Goal: Task Accomplishment & Management: Manage account settings

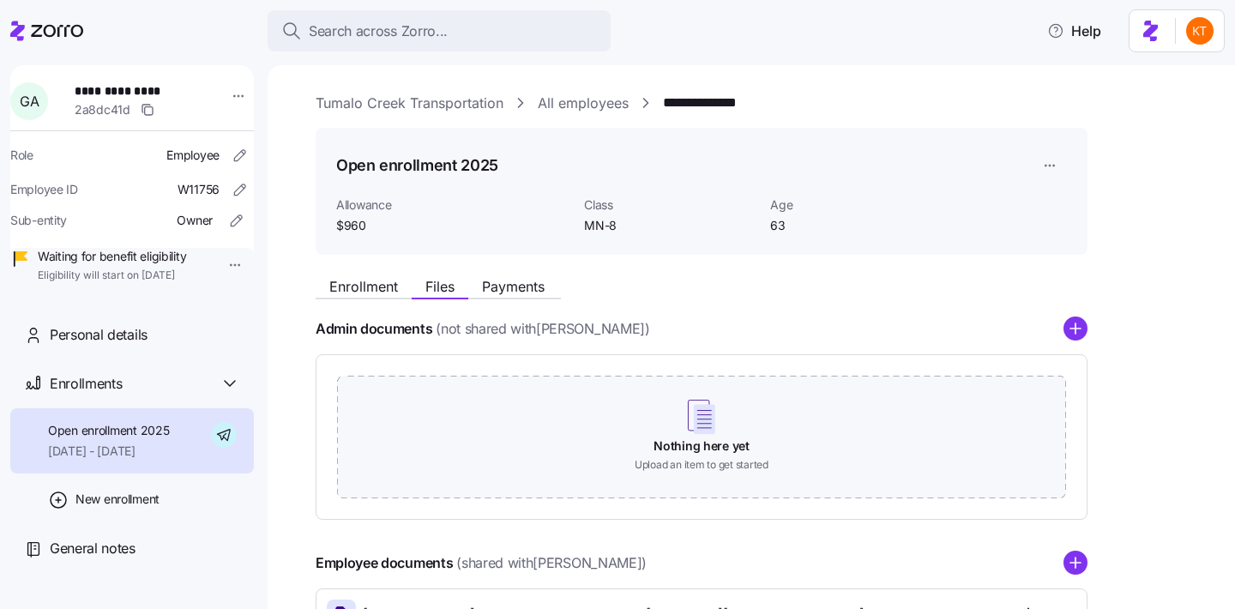
scroll to position [134, 0]
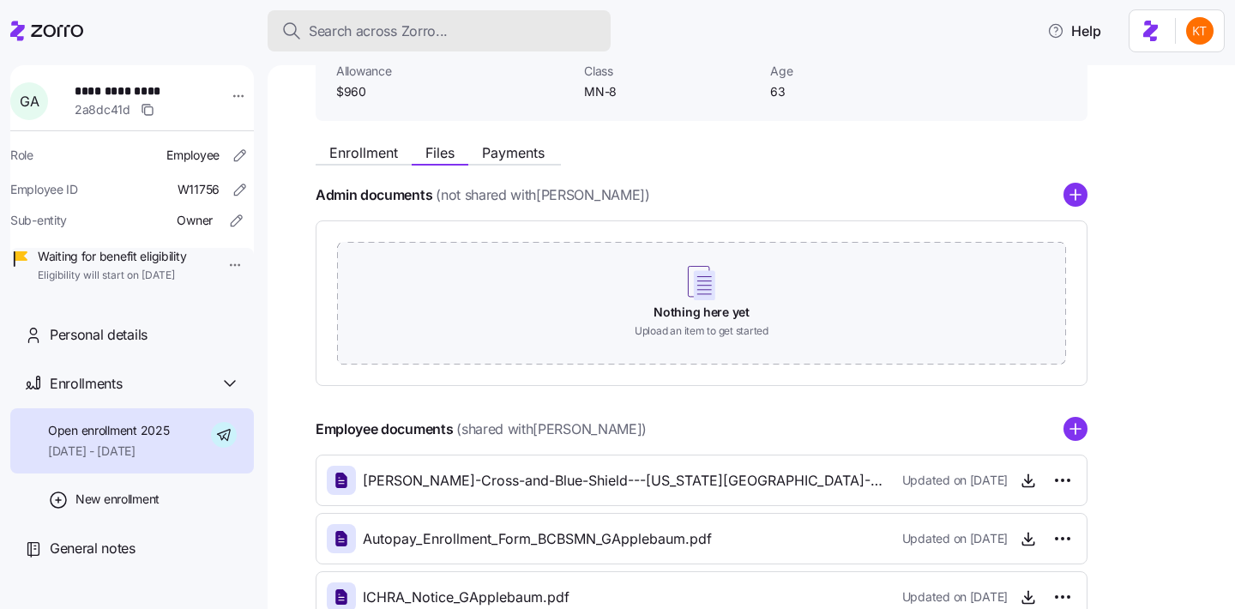
click at [498, 38] on div "Search across Zorro..." at bounding box center [439, 31] width 316 height 21
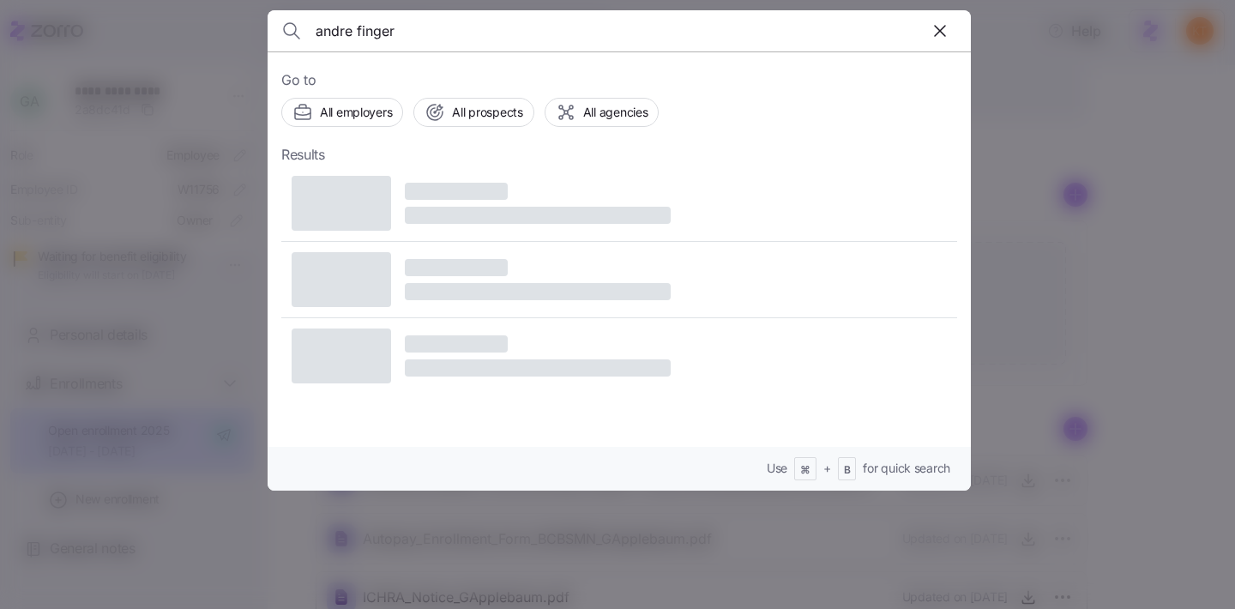
click at [347, 31] on input "andre finger" at bounding box center [535, 30] width 439 height 41
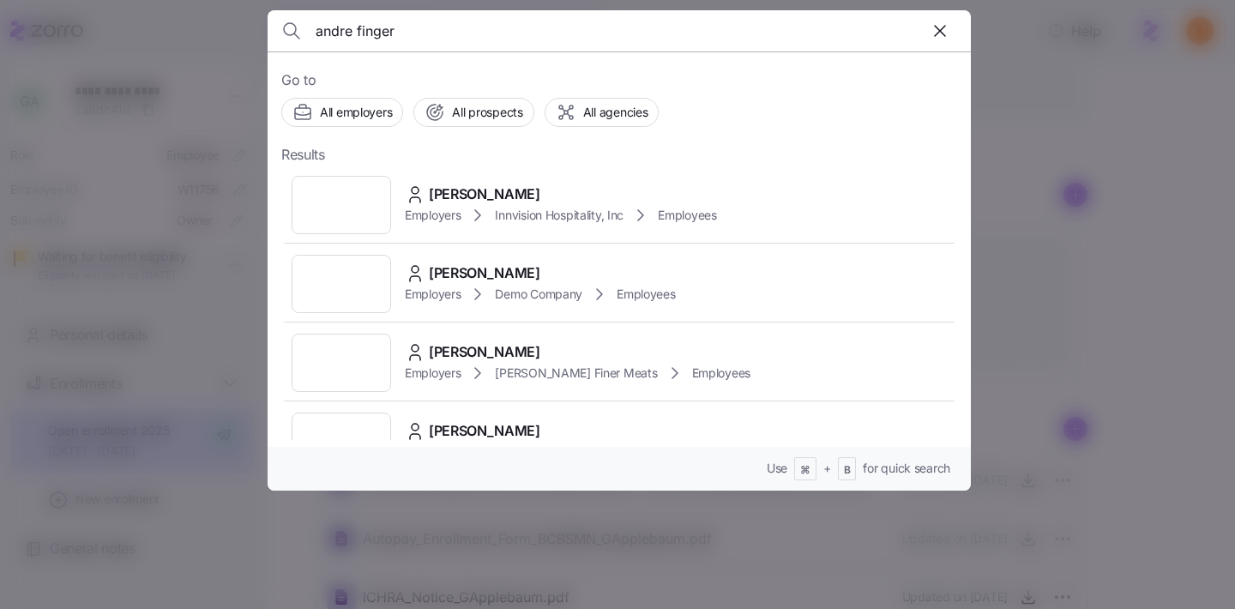
click at [353, 31] on input "andre finger" at bounding box center [535, 30] width 439 height 41
type input "andrea finger"
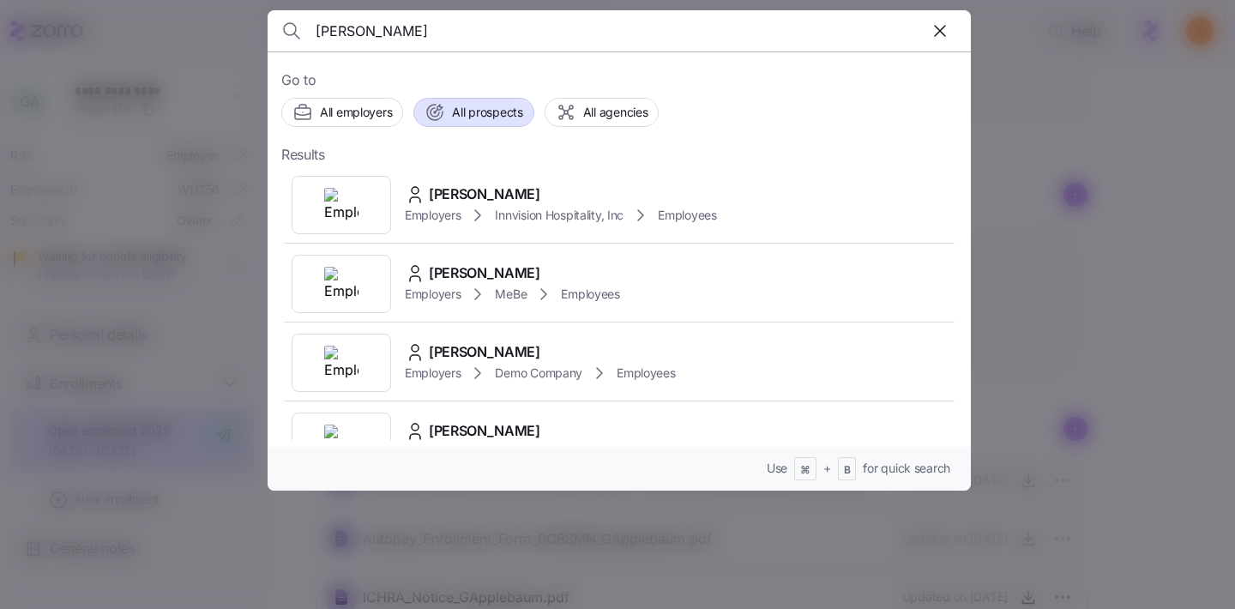
click at [524, 191] on div "Andrea Finger" at bounding box center [561, 194] width 312 height 21
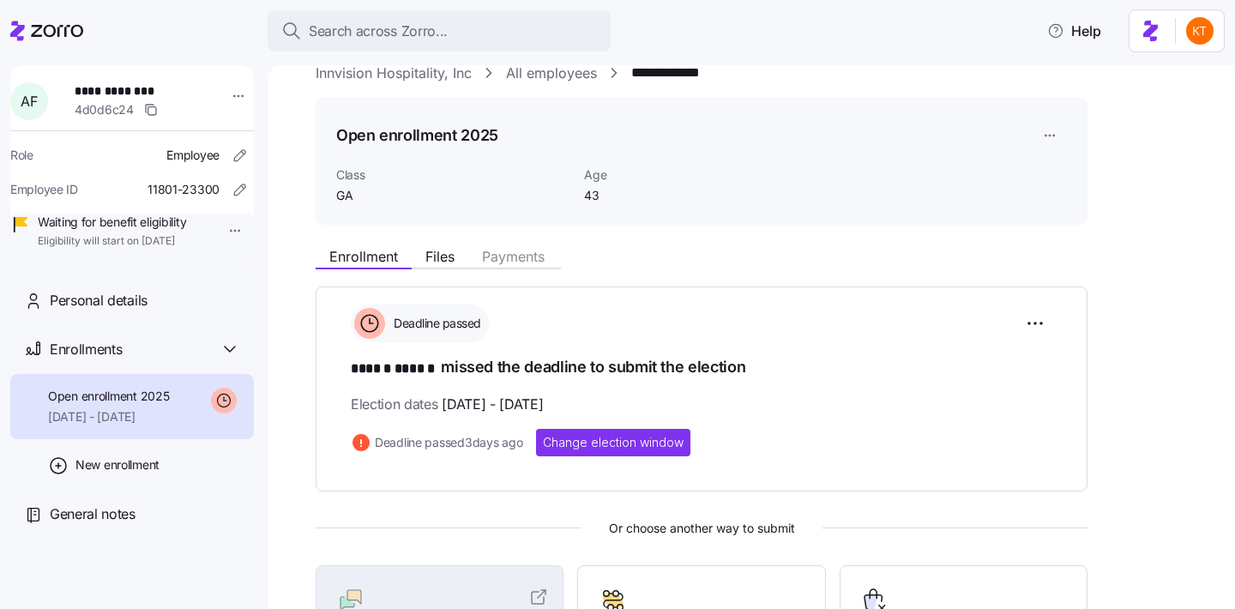
scroll to position [31, 0]
click at [656, 435] on span "Change election window" at bounding box center [613, 441] width 141 height 17
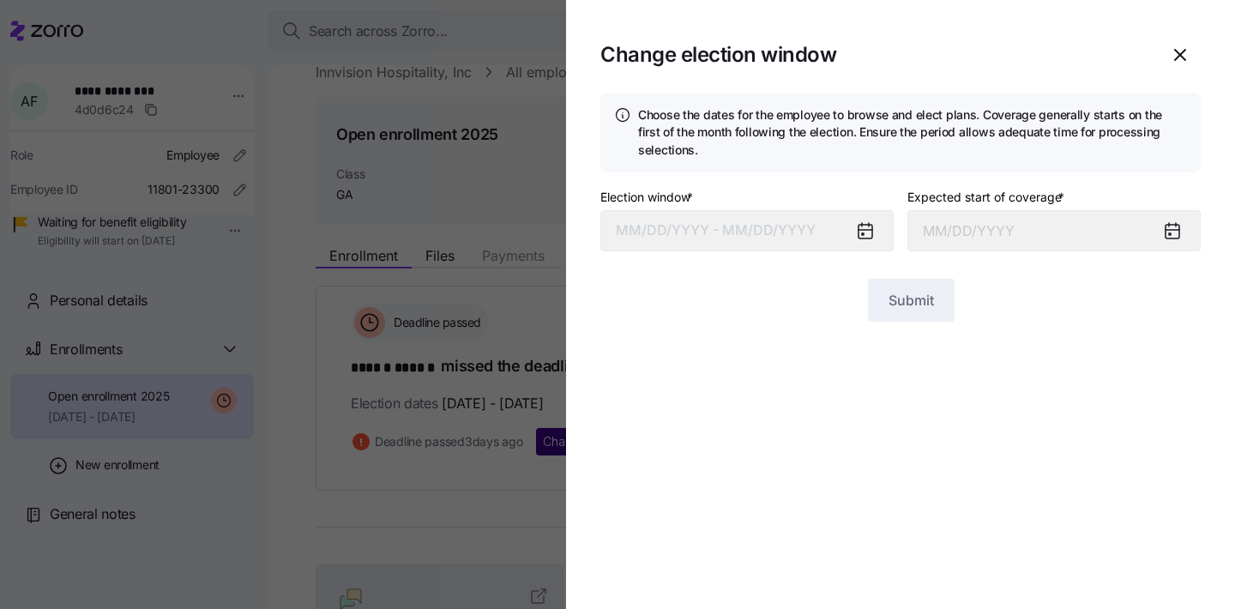
type input "October 1, 2025"
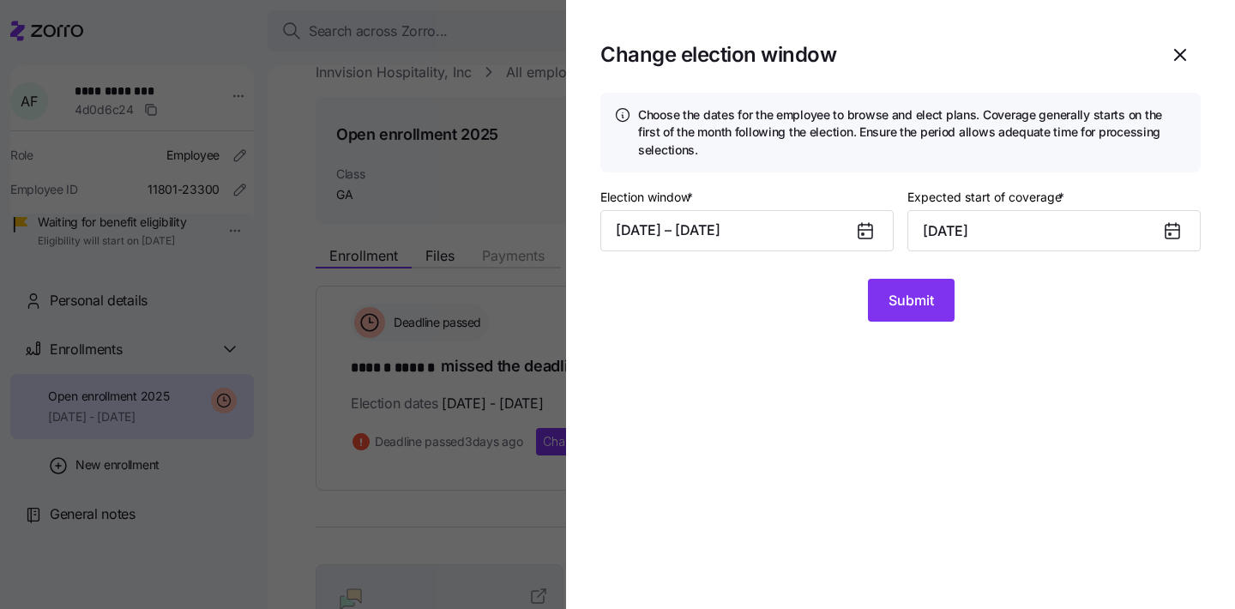
click at [866, 227] on icon at bounding box center [866, 232] width 14 height 14
click at [866, 232] on icon at bounding box center [866, 232] width 14 height 14
click at [867, 241] on div at bounding box center [872, 230] width 41 height 39
click at [864, 238] on icon at bounding box center [866, 232] width 14 height 14
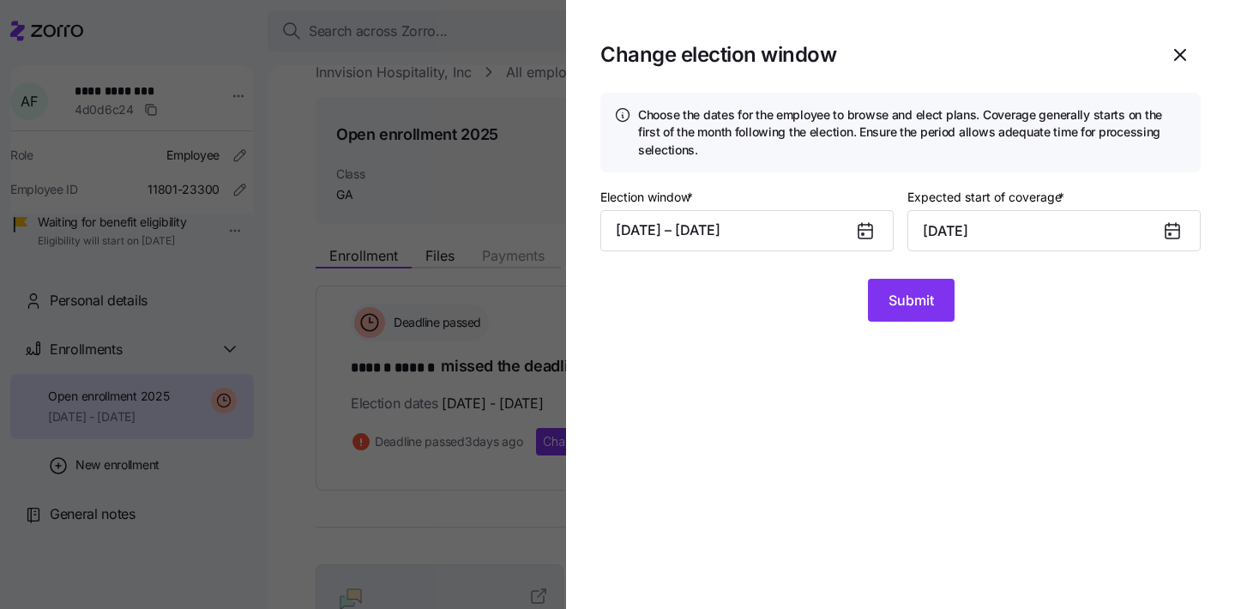
click at [864, 245] on div at bounding box center [872, 230] width 41 height 39
click at [816, 224] on button "09/01/2025 – 09/12/2025" at bounding box center [747, 230] width 293 height 41
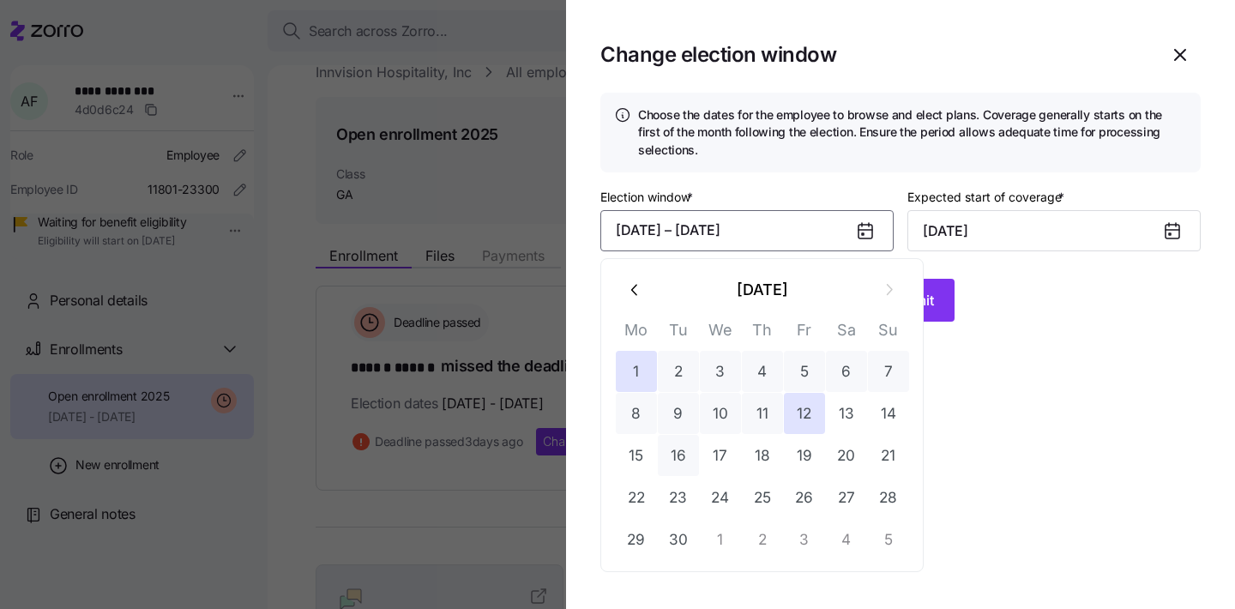
click at [679, 464] on button "16" at bounding box center [678, 455] width 41 height 41
click at [645, 371] on button "1" at bounding box center [636, 371] width 41 height 41
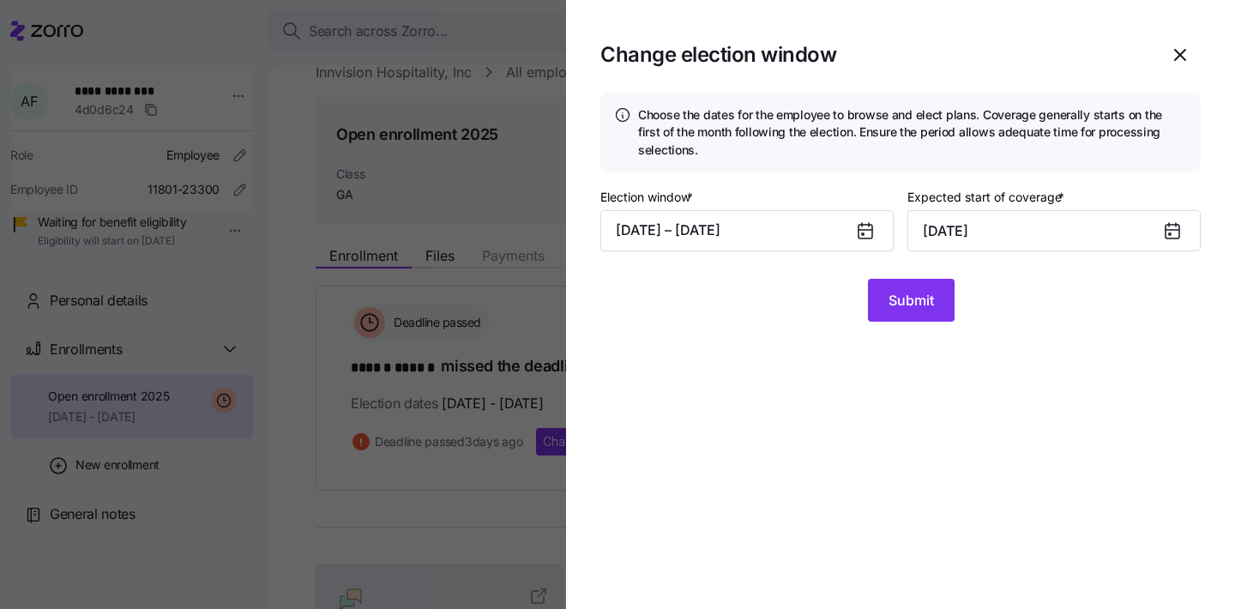
click at [954, 299] on div "Submit" at bounding box center [901, 300] width 601 height 43
click at [929, 304] on span "Submit" at bounding box center [911, 300] width 45 height 21
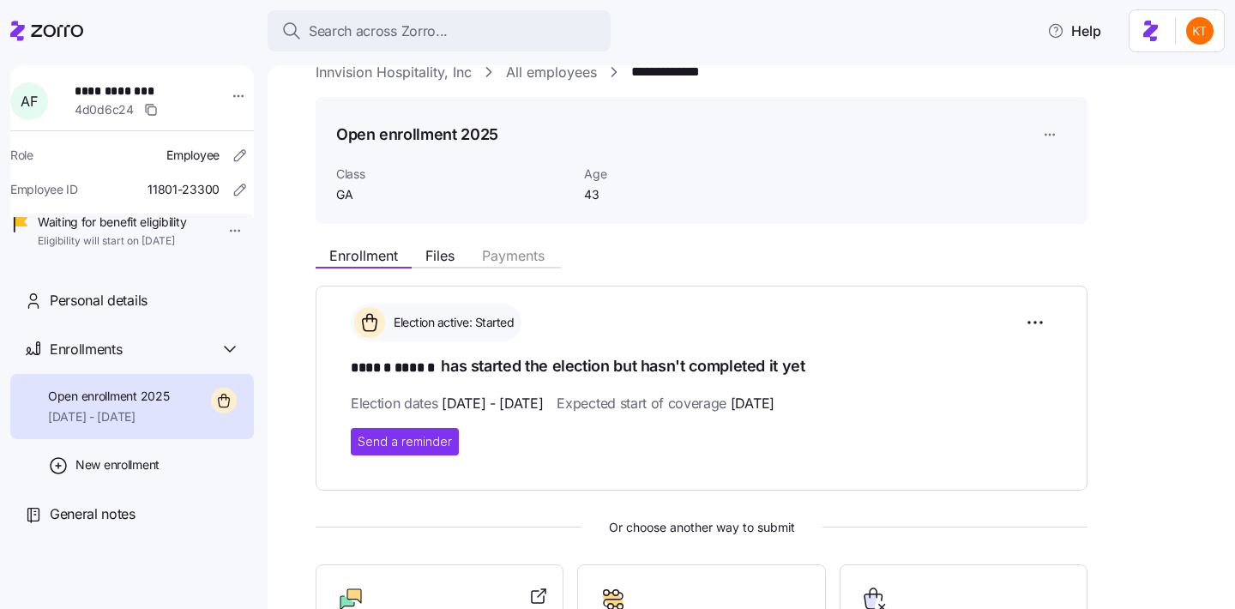
scroll to position [30, 0]
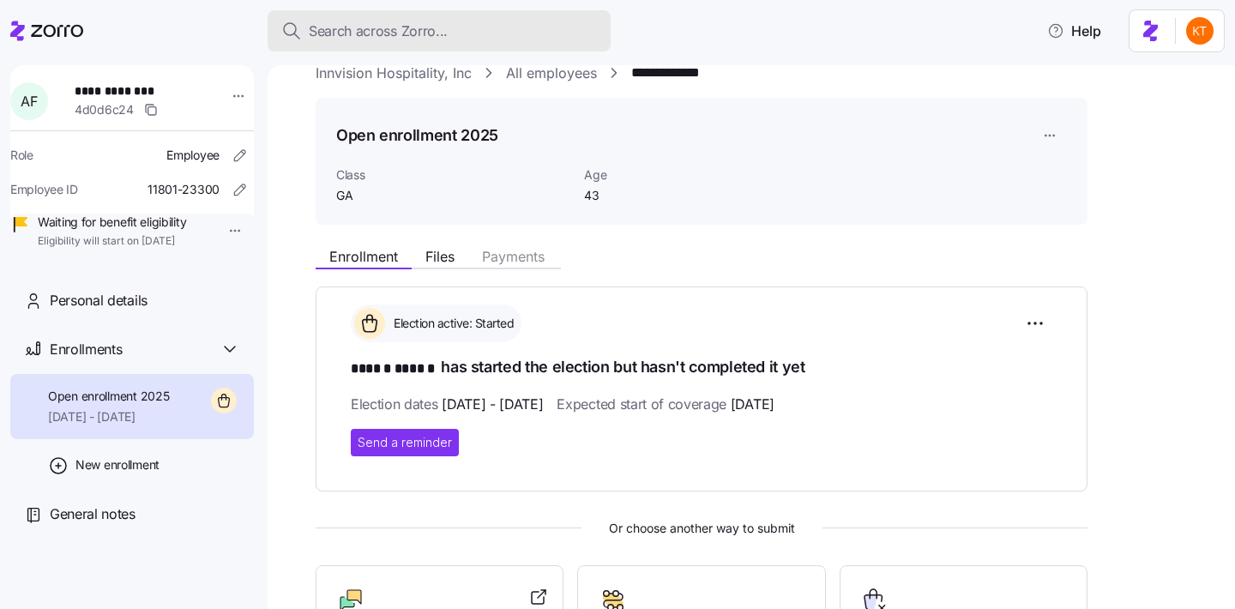
click at [368, 43] on button "Search across Zorro..." at bounding box center [439, 30] width 343 height 41
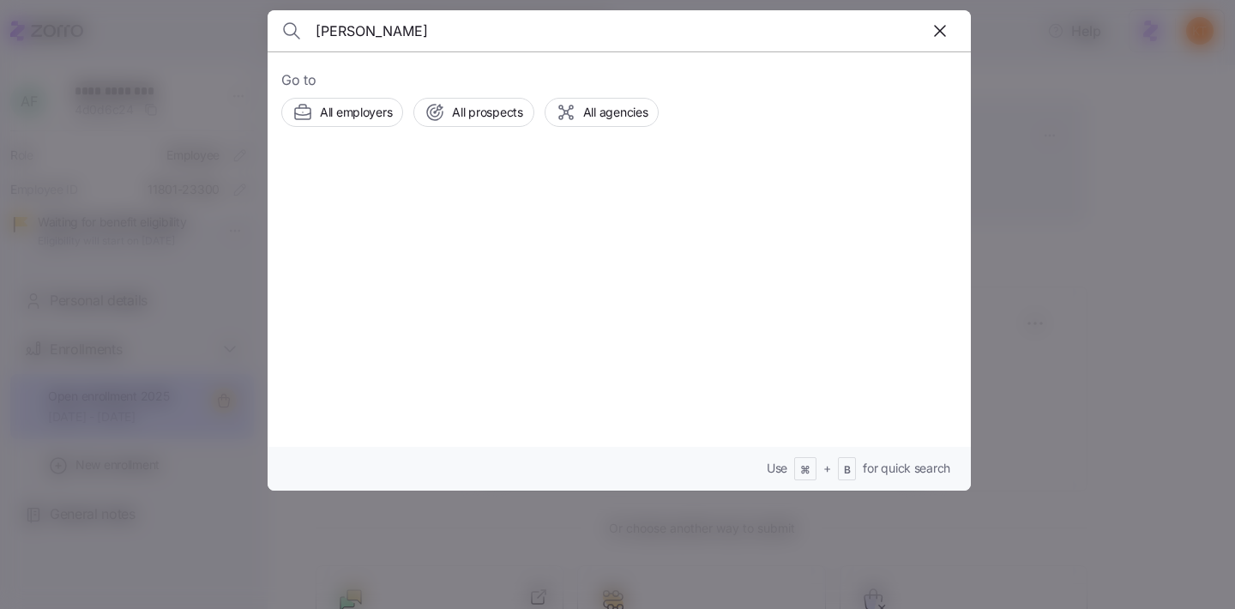
type input "brian ditton"
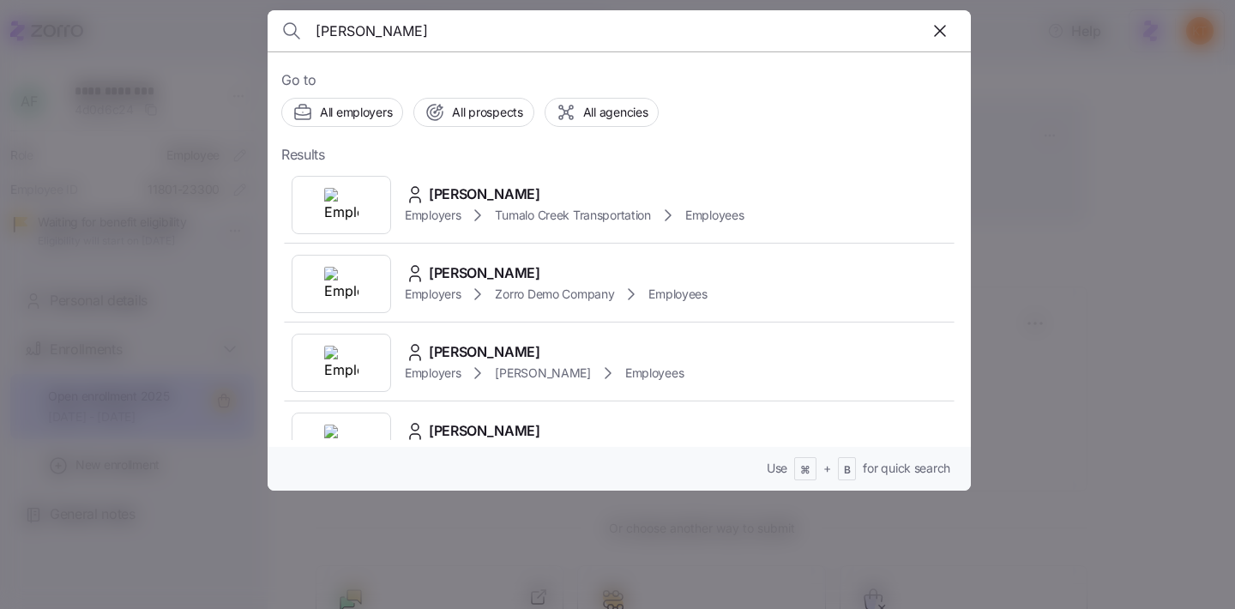
click at [446, 194] on span "Brian Ditton" at bounding box center [485, 194] width 112 height 21
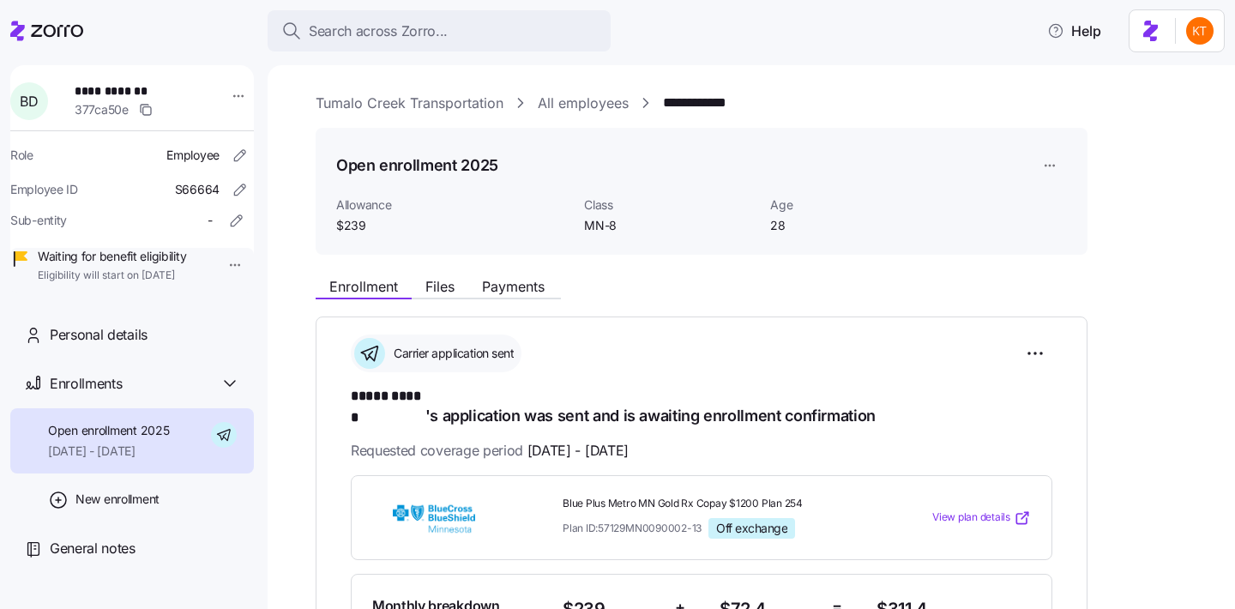
click at [101, 95] on span "**********" at bounding box center [135, 90] width 120 height 17
copy span "**********"
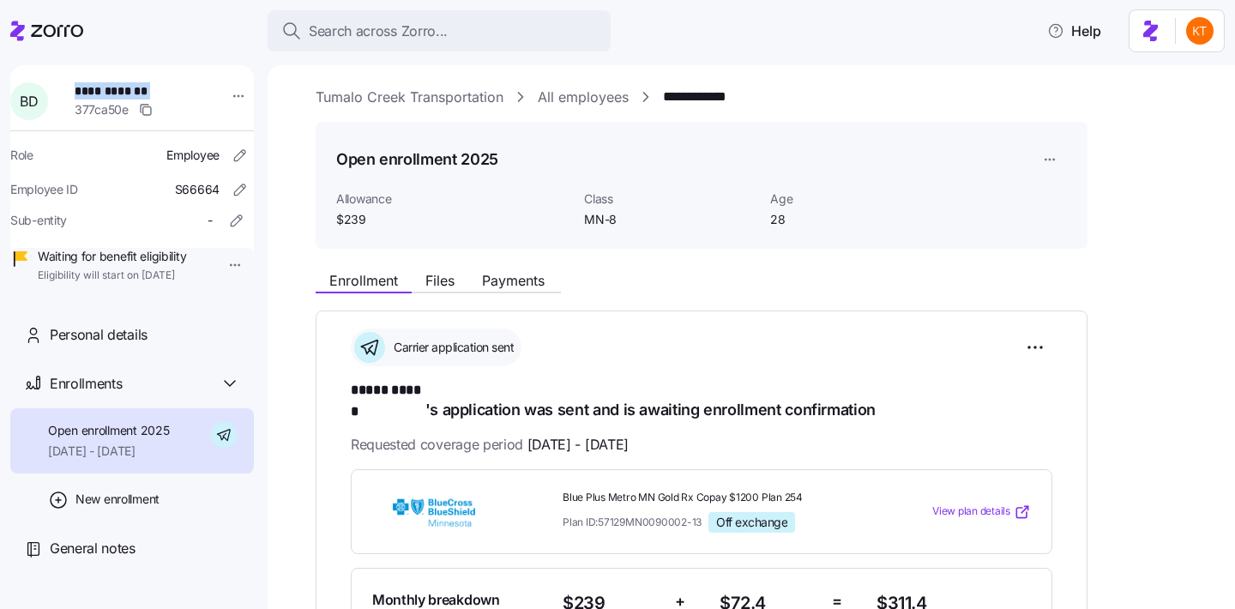
scroll to position [14, 0]
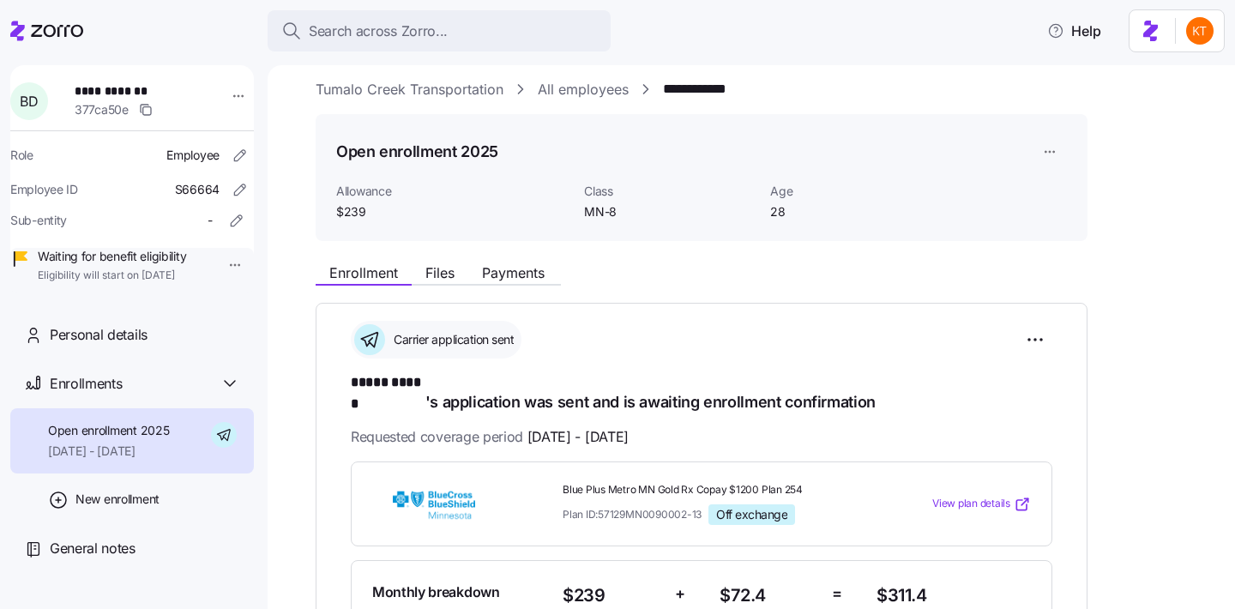
click at [439, 262] on div "Enrollment Files Payments" at bounding box center [702, 270] width 772 height 31
click at [442, 268] on span "Files" at bounding box center [440, 273] width 29 height 14
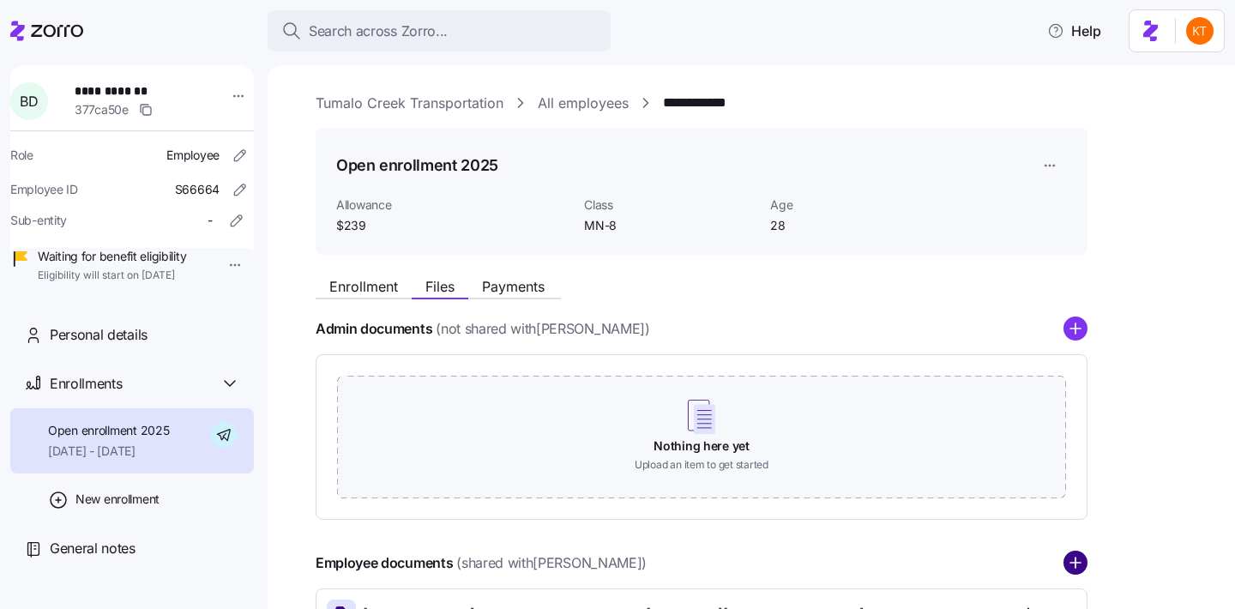
click at [1078, 561] on circle "add icon" at bounding box center [1076, 564] width 22 height 22
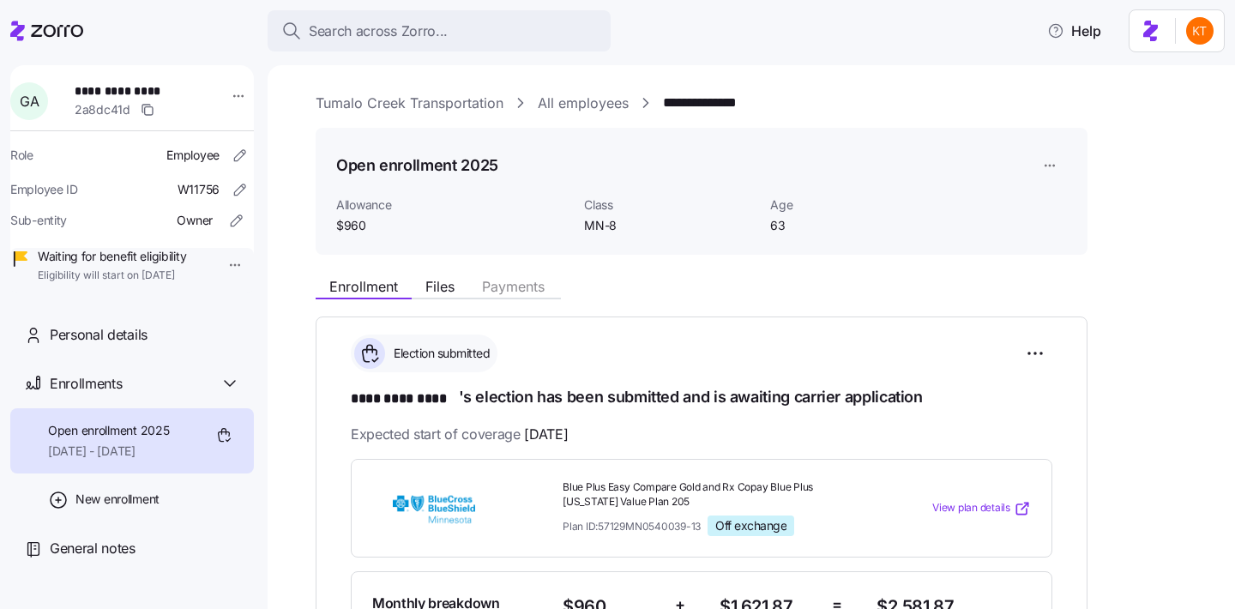
scroll to position [595, 0]
